Goal: Task Accomplishment & Management: Manage account settings

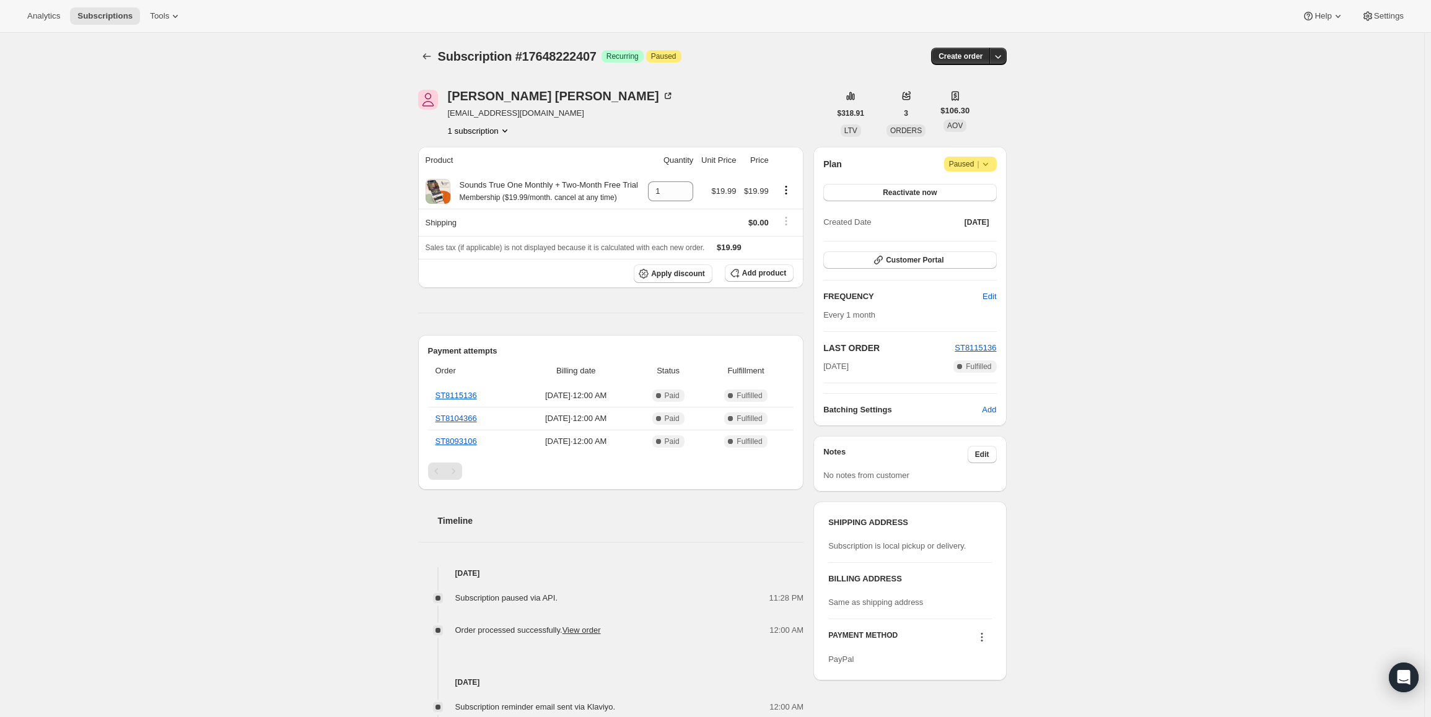
click at [979, 160] on span "|" at bounding box center [978, 164] width 2 height 10
click at [980, 190] on span "Cancel subscription" at bounding box center [975, 188] width 70 height 9
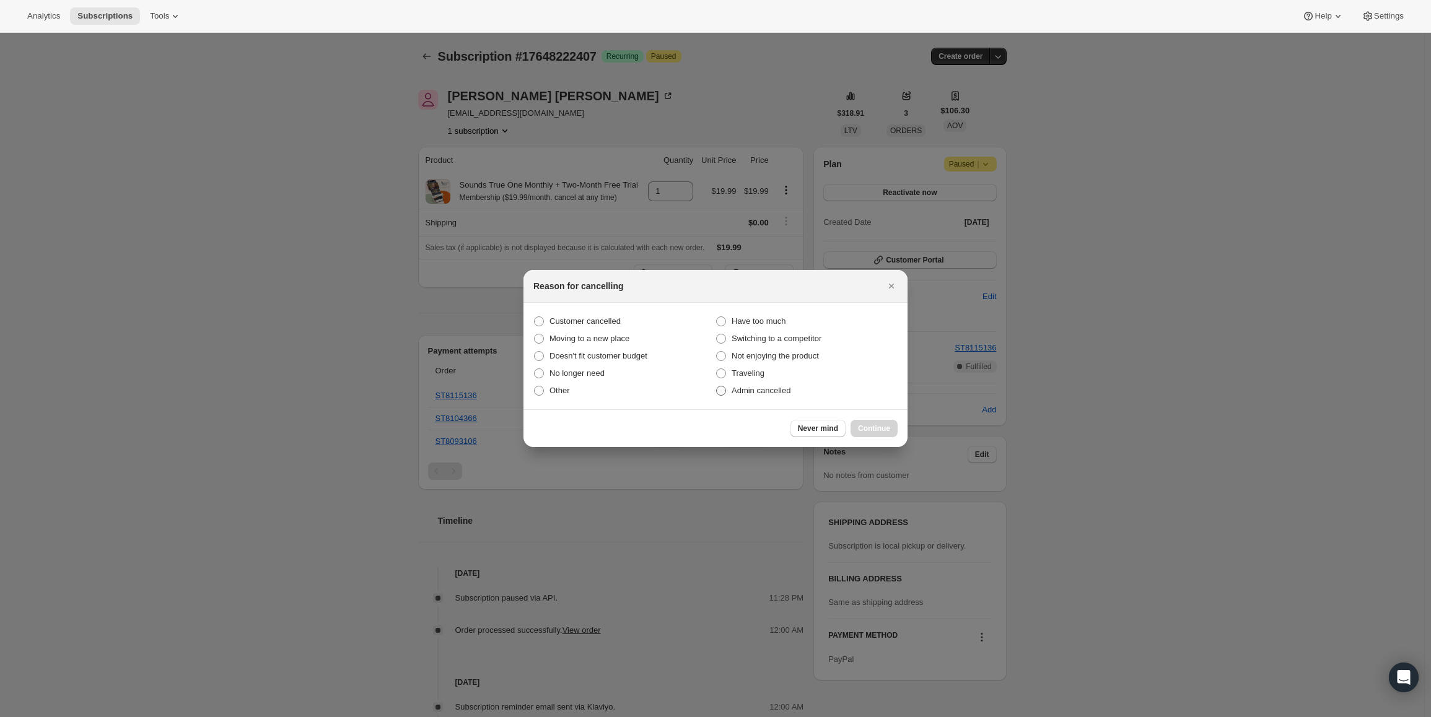
drag, startPoint x: 597, startPoint y: 315, endPoint x: 864, endPoint y: 384, distance: 275.7
click at [600, 314] on label "Customer cancelled" at bounding box center [624, 321] width 182 height 17
click at [608, 321] on span "Customer cancelled" at bounding box center [585, 321] width 71 height 9
click at [535, 317] on input "Customer cancelled" at bounding box center [534, 317] width 1 height 1
radio input "true"
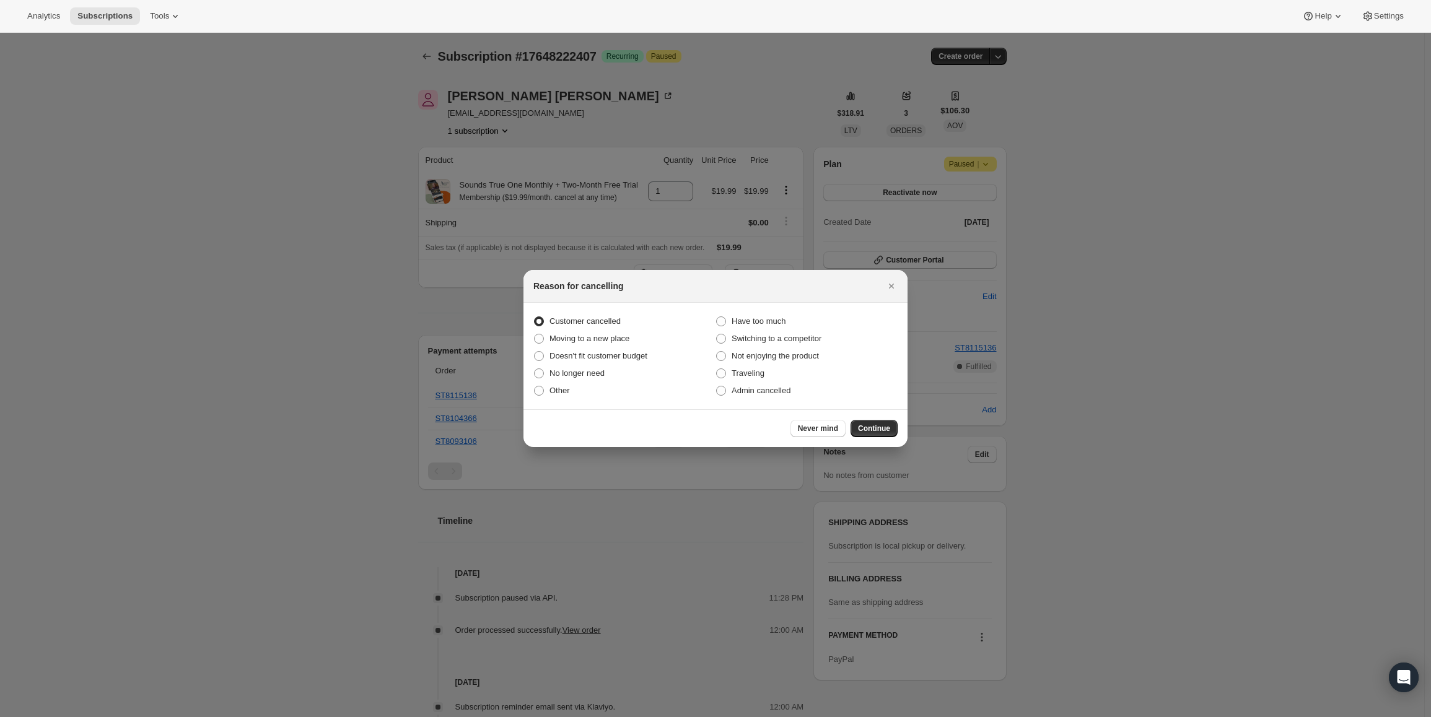
drag, startPoint x: 885, startPoint y: 428, endPoint x: 877, endPoint y: 424, distance: 9.1
click at [885, 427] on span "Continue" at bounding box center [874, 429] width 32 height 10
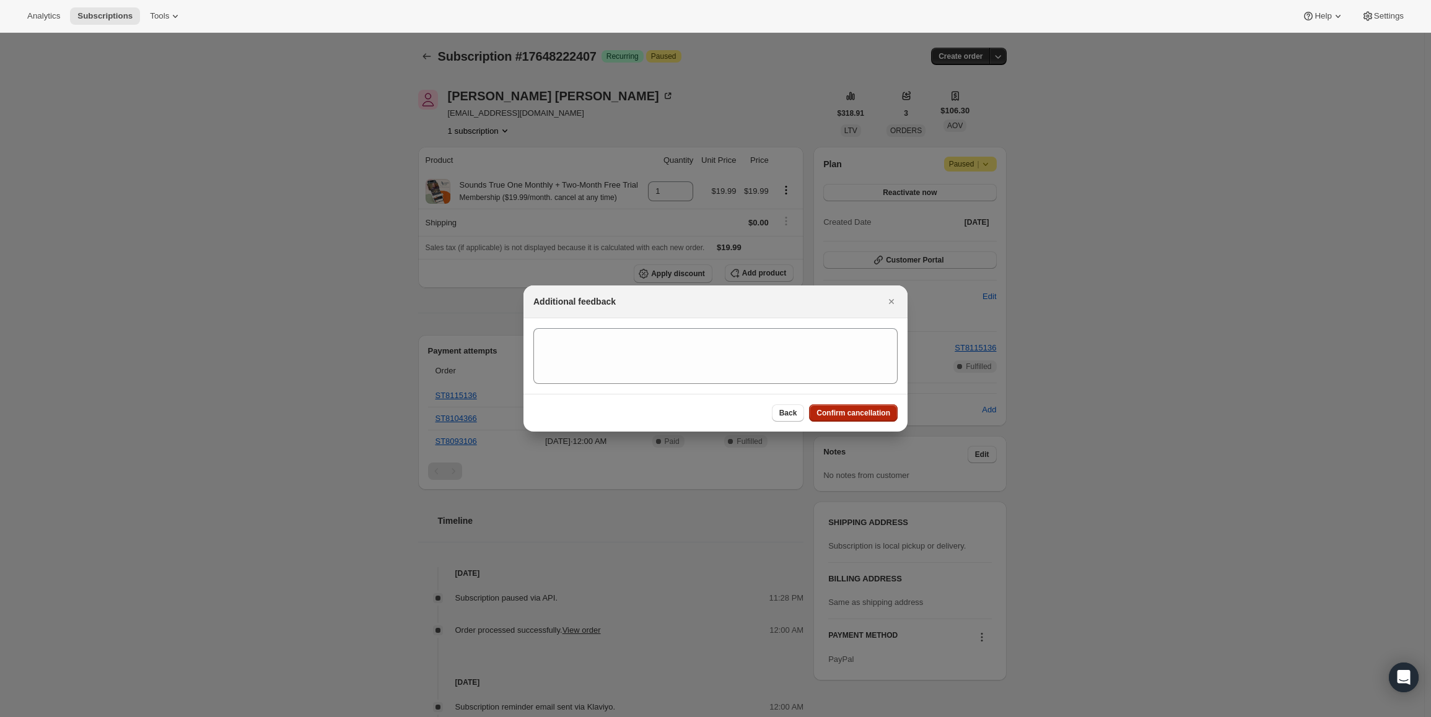
click at [863, 413] on span "Confirm cancellation" at bounding box center [854, 413] width 74 height 10
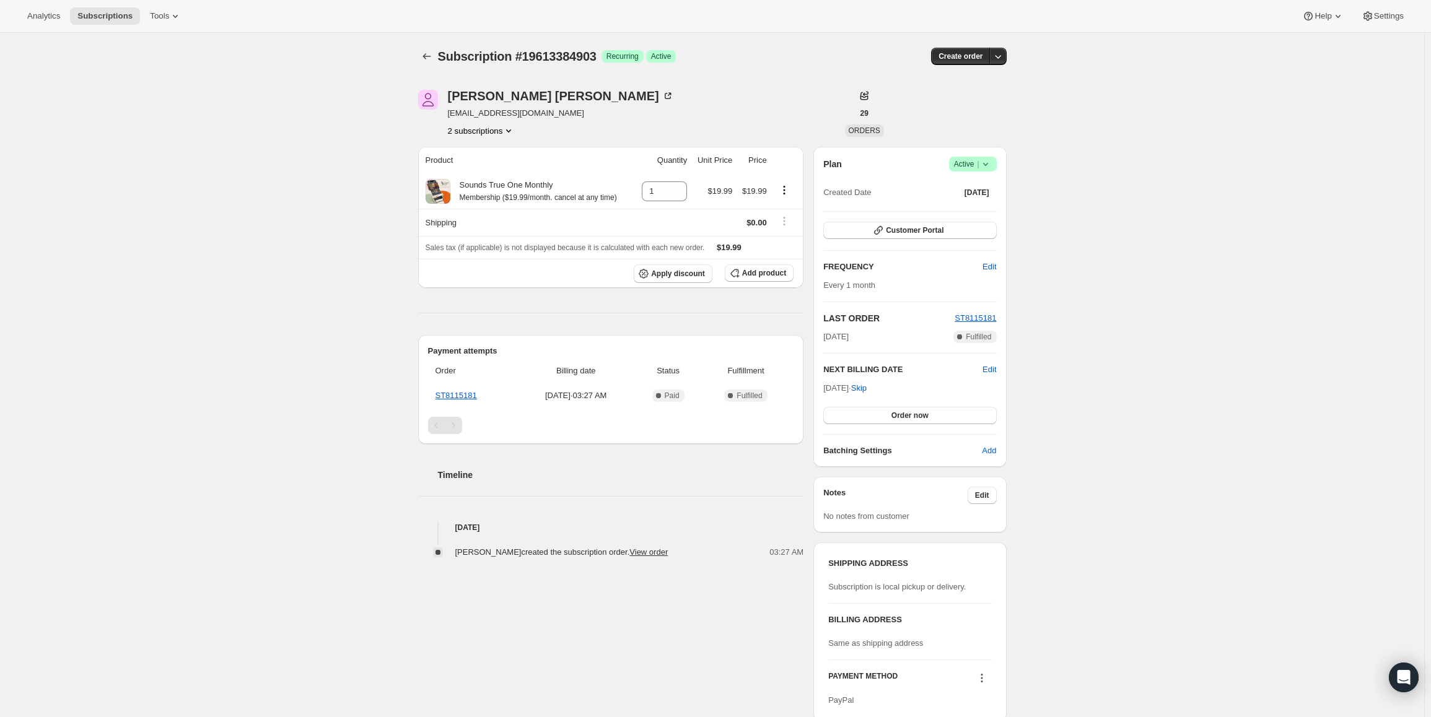
click at [997, 166] on span "Success Active |" at bounding box center [973, 164] width 48 height 15
click at [986, 215] on span "Cancel subscription" at bounding box center [977, 210] width 70 height 12
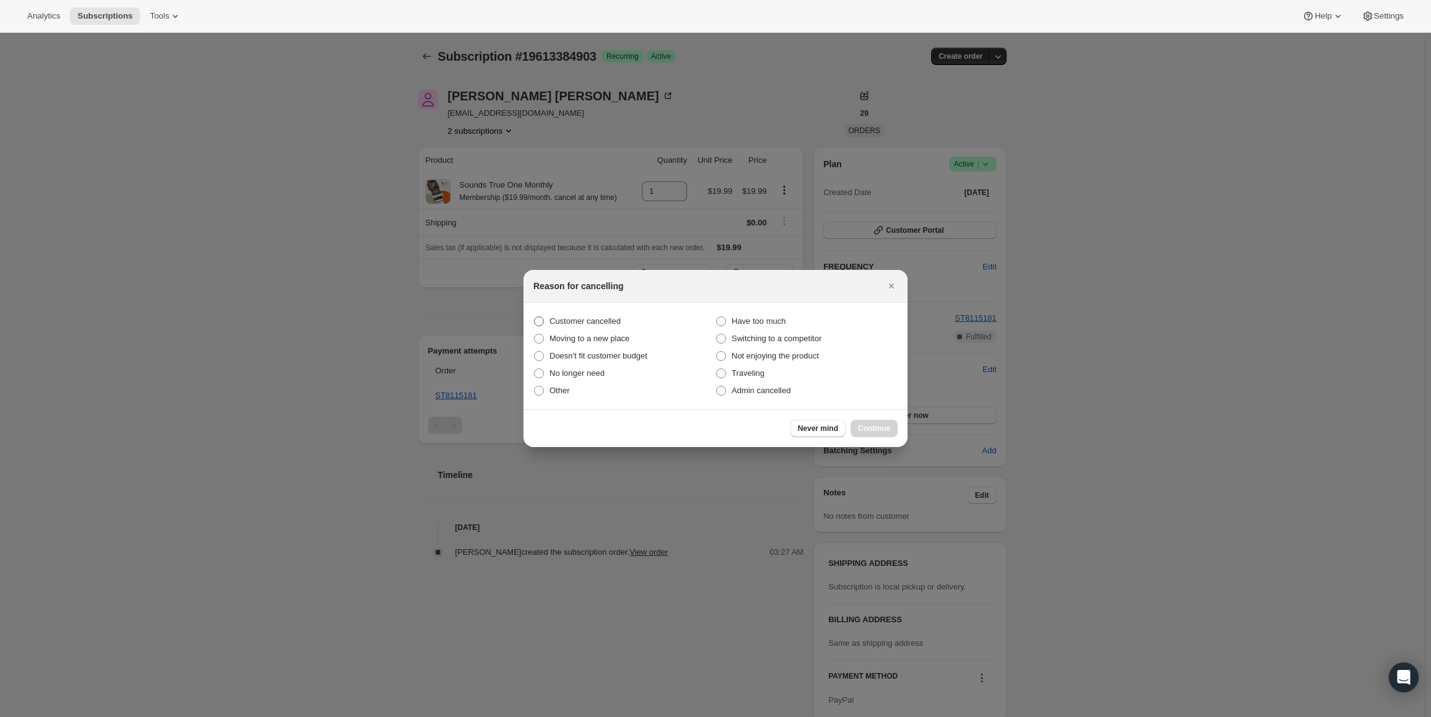
click at [598, 321] on span "Customer cancelled" at bounding box center [585, 321] width 71 height 9
click at [535, 317] on input "Customer cancelled" at bounding box center [534, 317] width 1 height 1
radio input "true"
click at [862, 425] on span "Continue" at bounding box center [874, 429] width 32 height 10
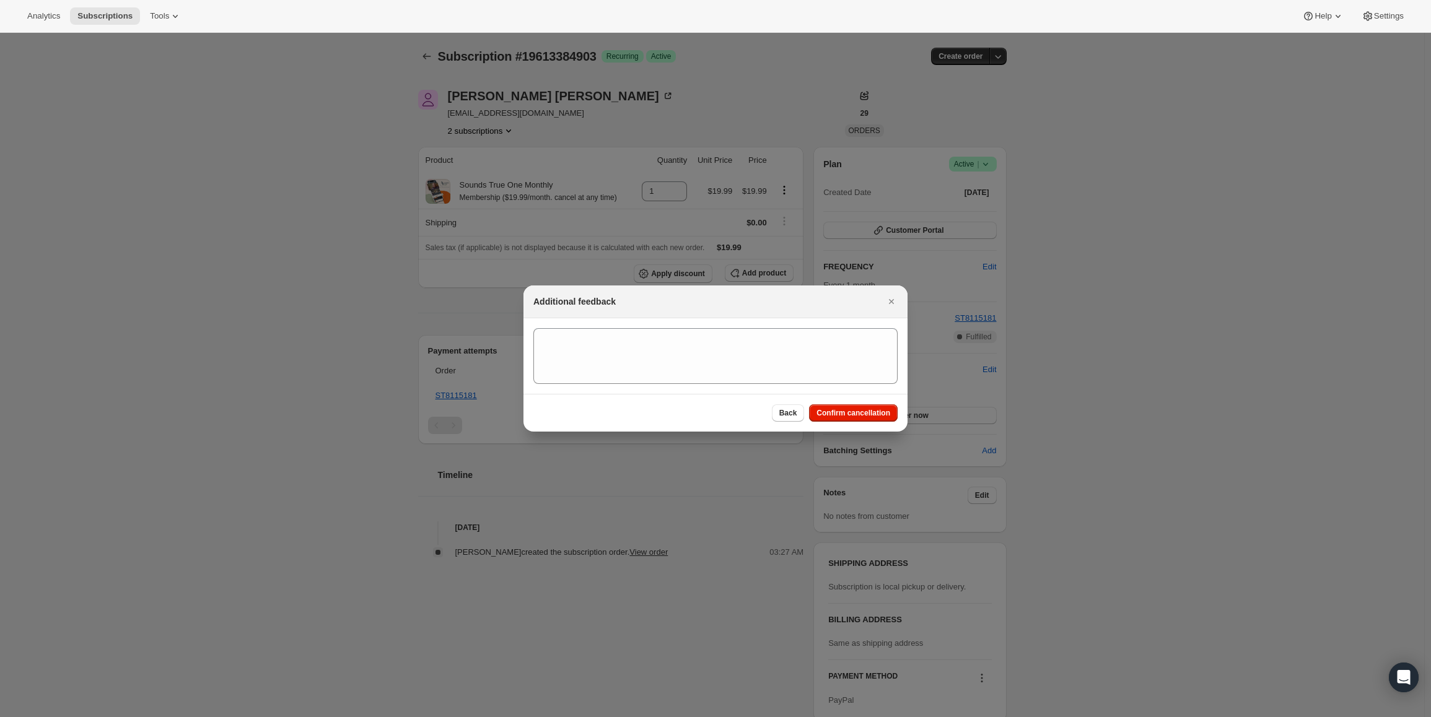
drag, startPoint x: 862, startPoint y: 411, endPoint x: 676, endPoint y: 219, distance: 267.3
click at [862, 411] on span "Confirm cancellation" at bounding box center [854, 413] width 74 height 10
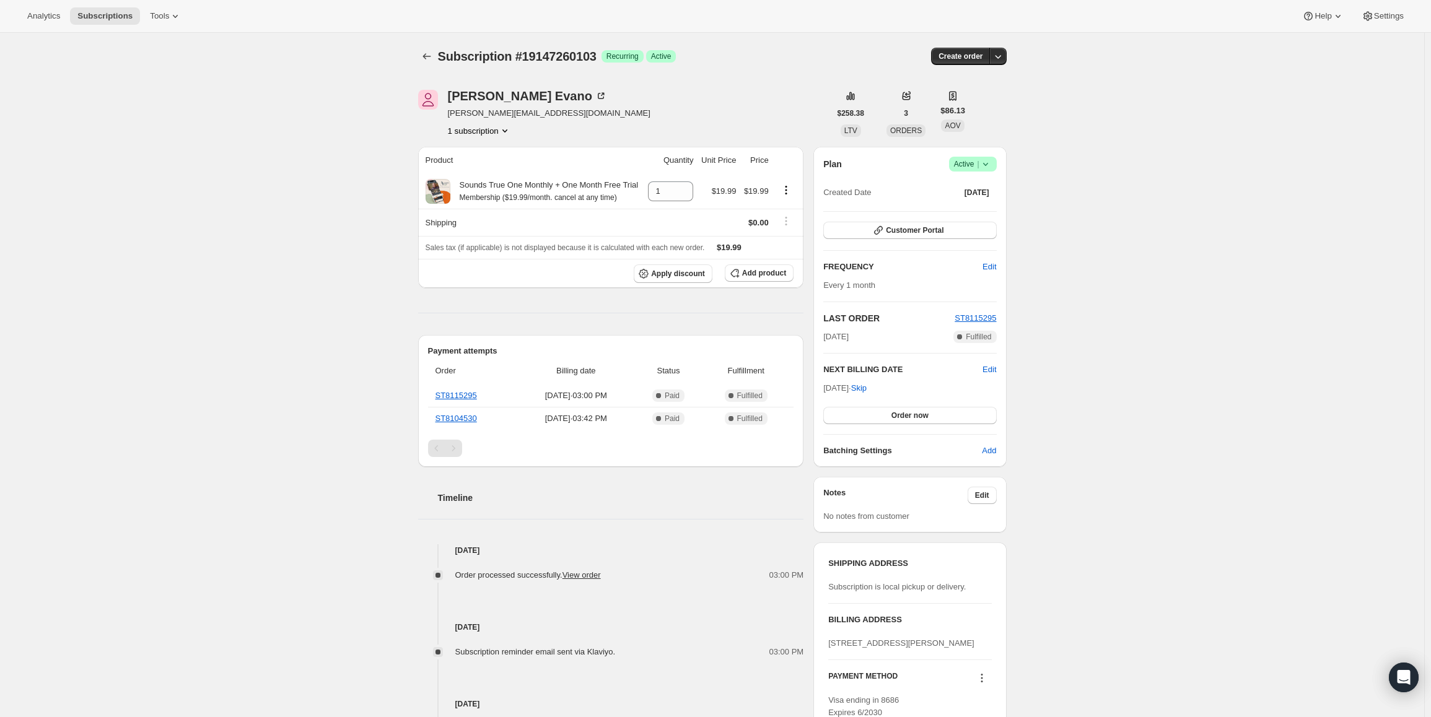
click at [970, 162] on span "Active |" at bounding box center [973, 164] width 38 height 12
click at [980, 203] on button "Cancel subscription" at bounding box center [976, 209] width 77 height 20
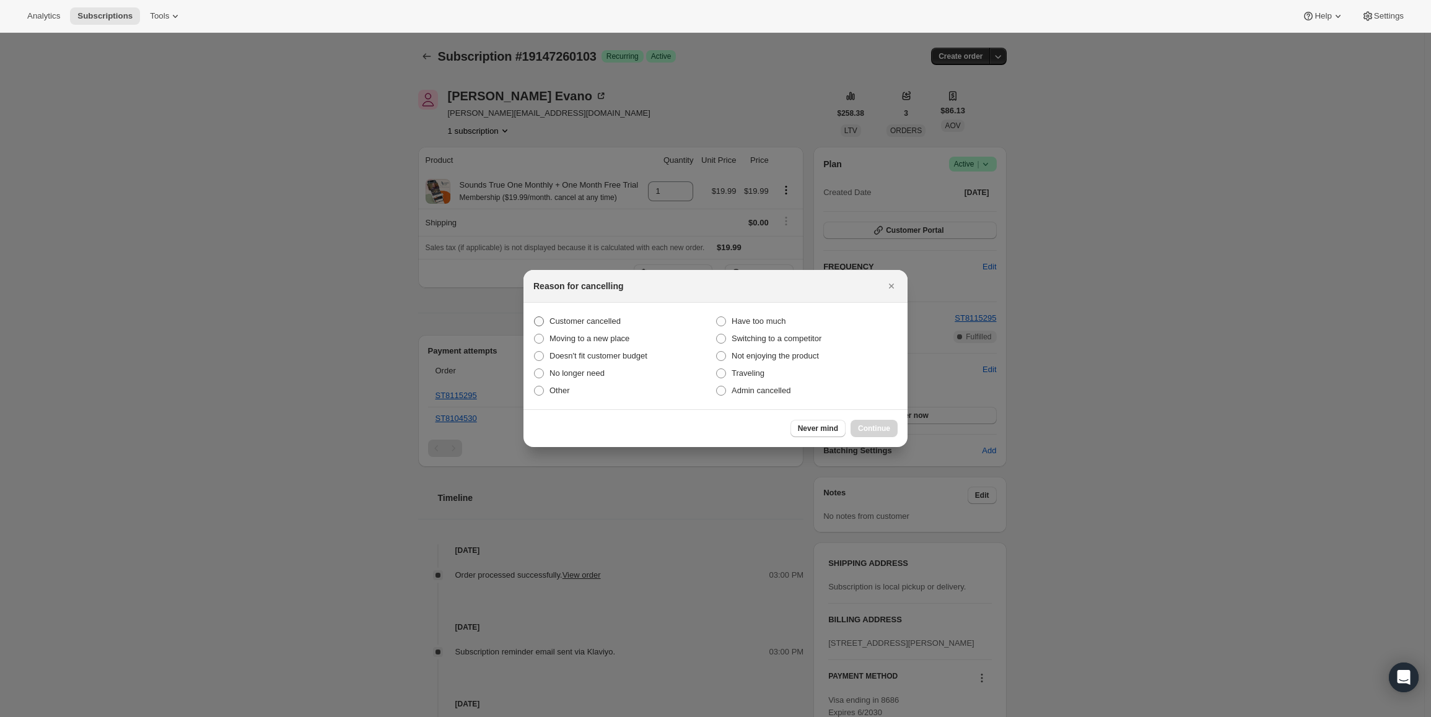
click at [550, 322] on span "Customer cancelled" at bounding box center [585, 321] width 71 height 9
click at [535, 317] on input "Customer cancelled" at bounding box center [534, 317] width 1 height 1
radio input "true"
click at [870, 426] on span "Continue" at bounding box center [874, 429] width 32 height 10
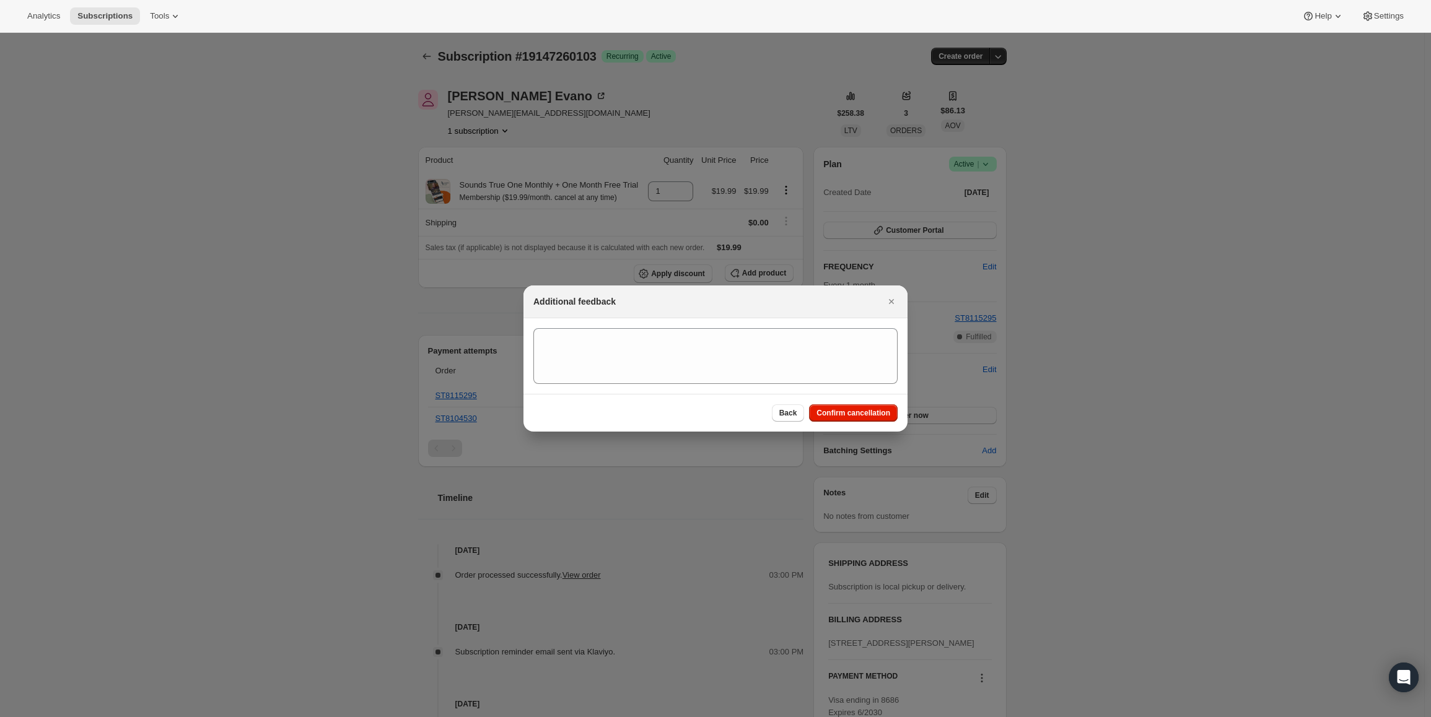
drag, startPoint x: 866, startPoint y: 413, endPoint x: 725, endPoint y: 320, distance: 169.1
click at [866, 413] on span "Confirm cancellation" at bounding box center [854, 413] width 74 height 10
